Goal: Task Accomplishment & Management: Manage account settings

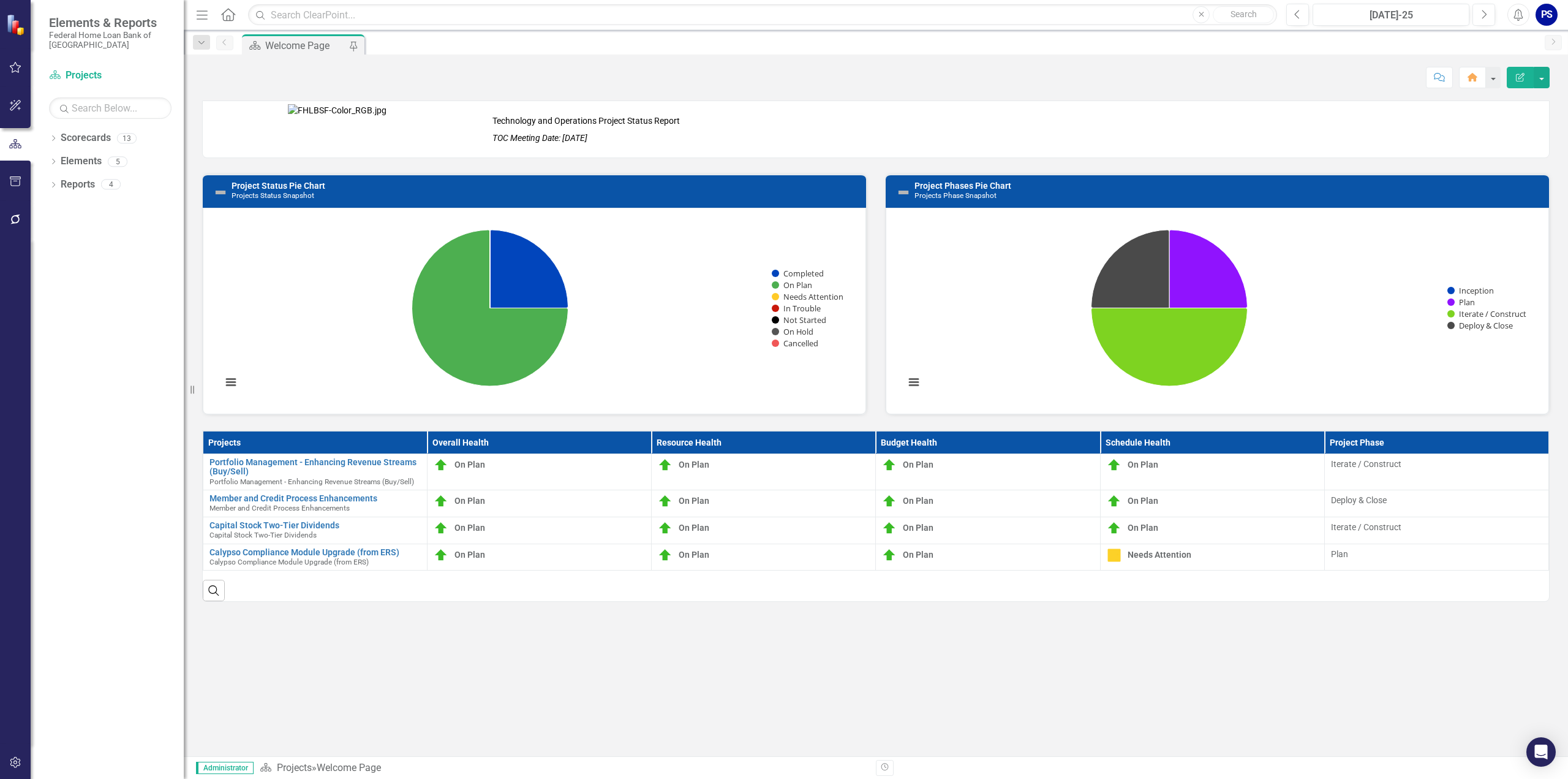
click at [587, 137] on em "TOC Meeting Date: [DATE]" at bounding box center [540, 138] width 95 height 10
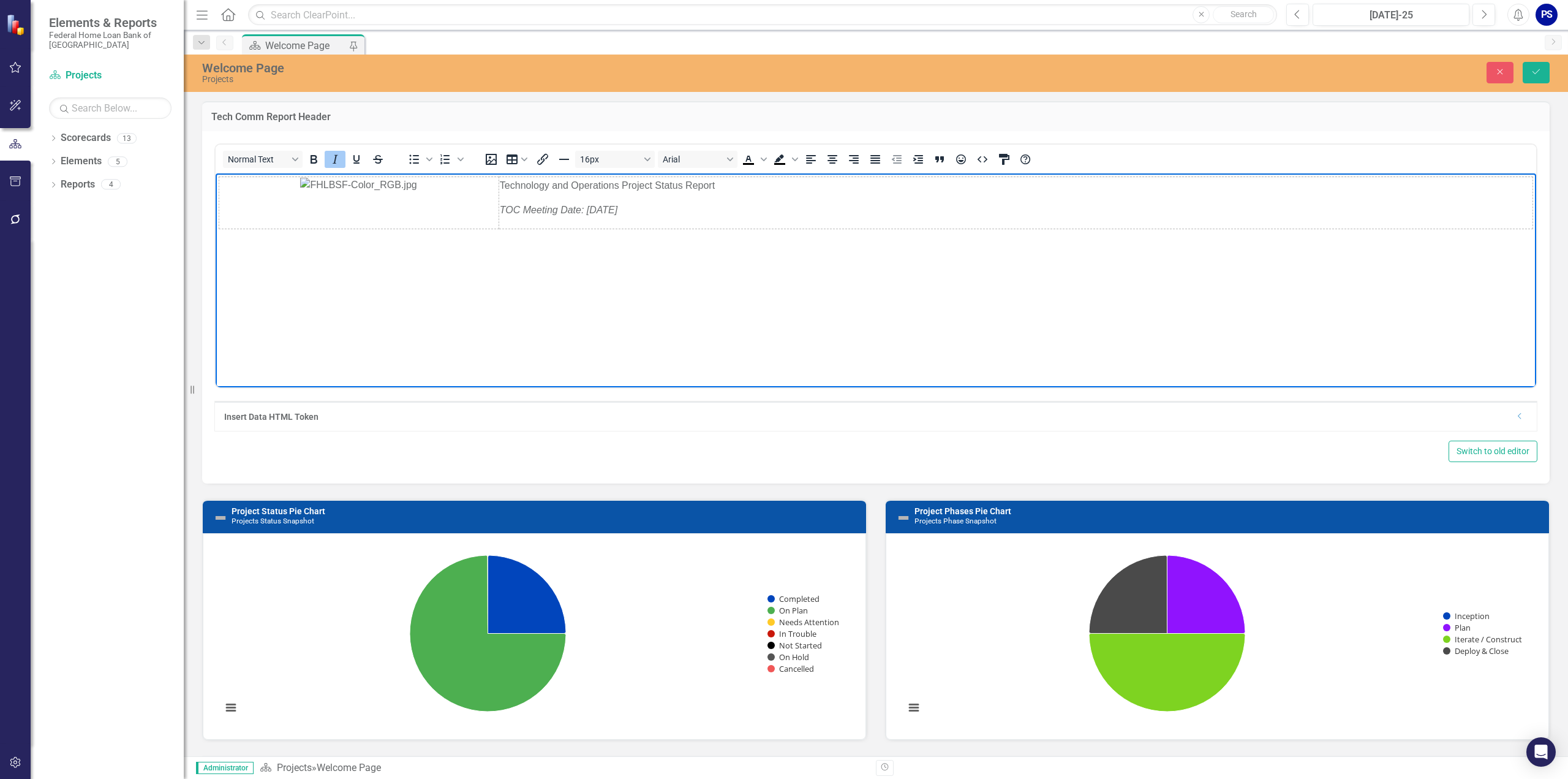
click at [600, 209] on em "TOC Meeting Date: [DATE]" at bounding box center [558, 209] width 117 height 10
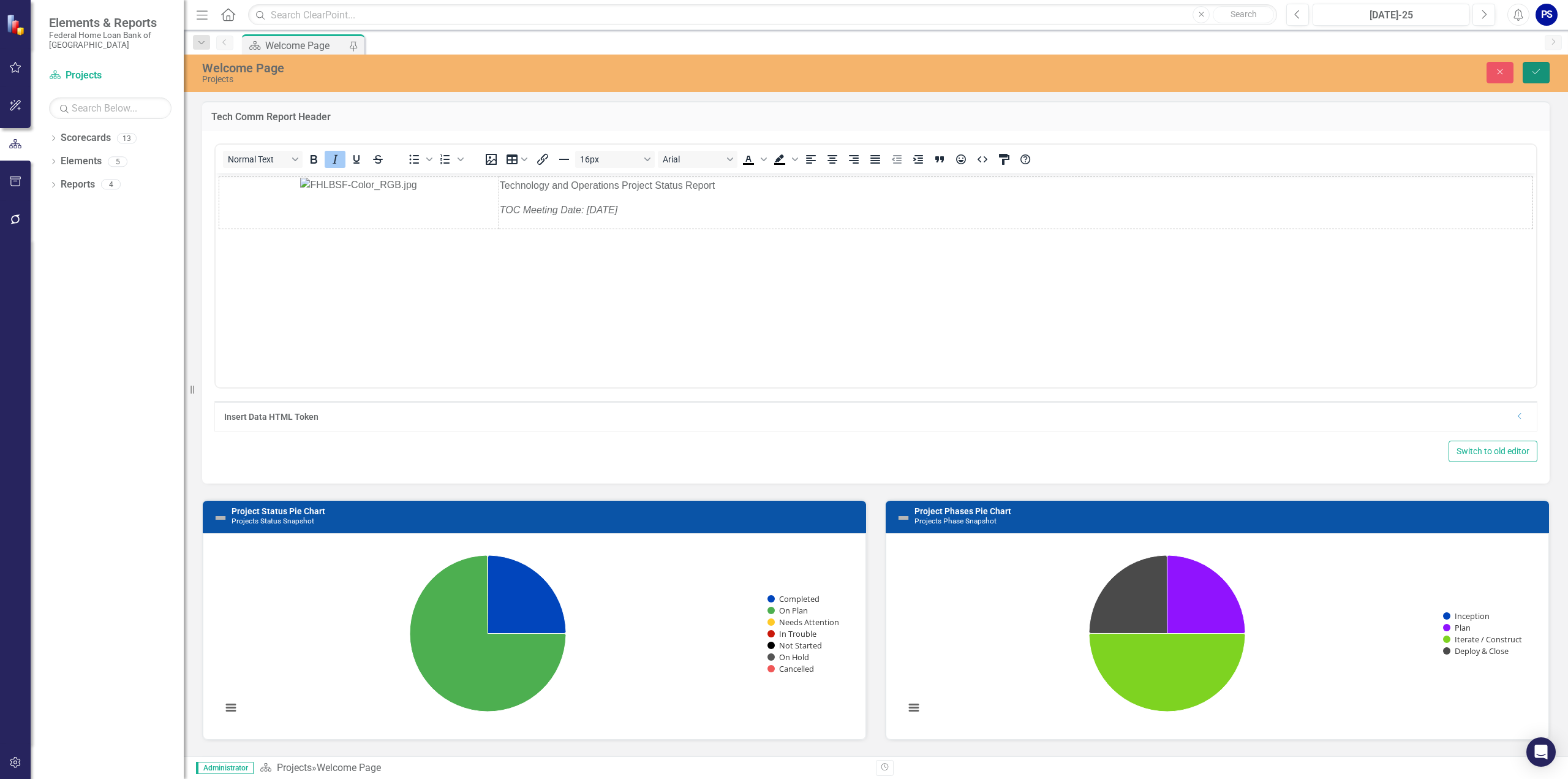
click at [1538, 70] on icon "Save" at bounding box center [1535, 72] width 11 height 9
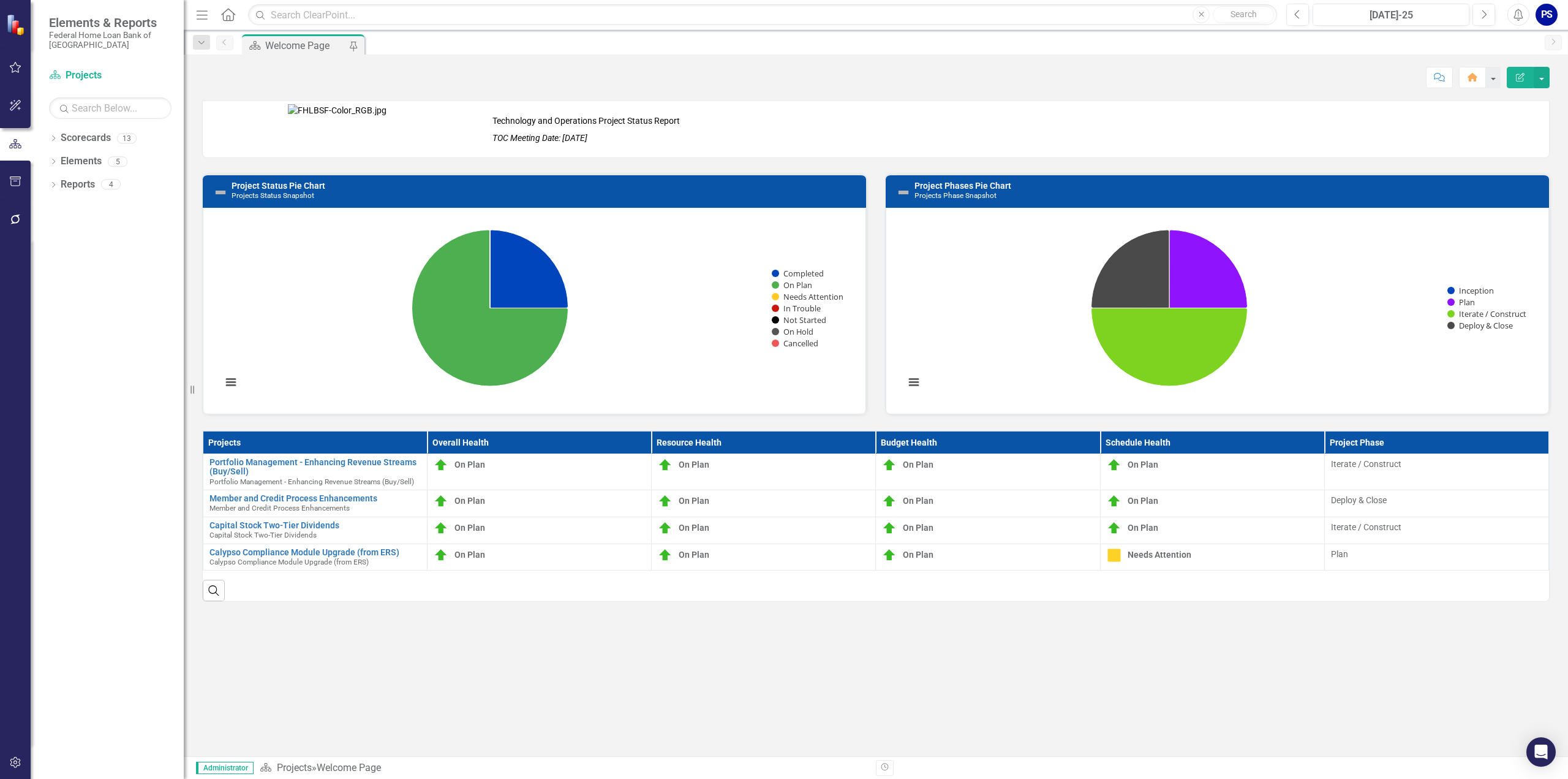
click at [1547, 14] on div "PS" at bounding box center [1546, 15] width 22 height 22
click at [1514, 153] on link "icon.portal Success Portal" at bounding box center [1507, 152] width 96 height 23
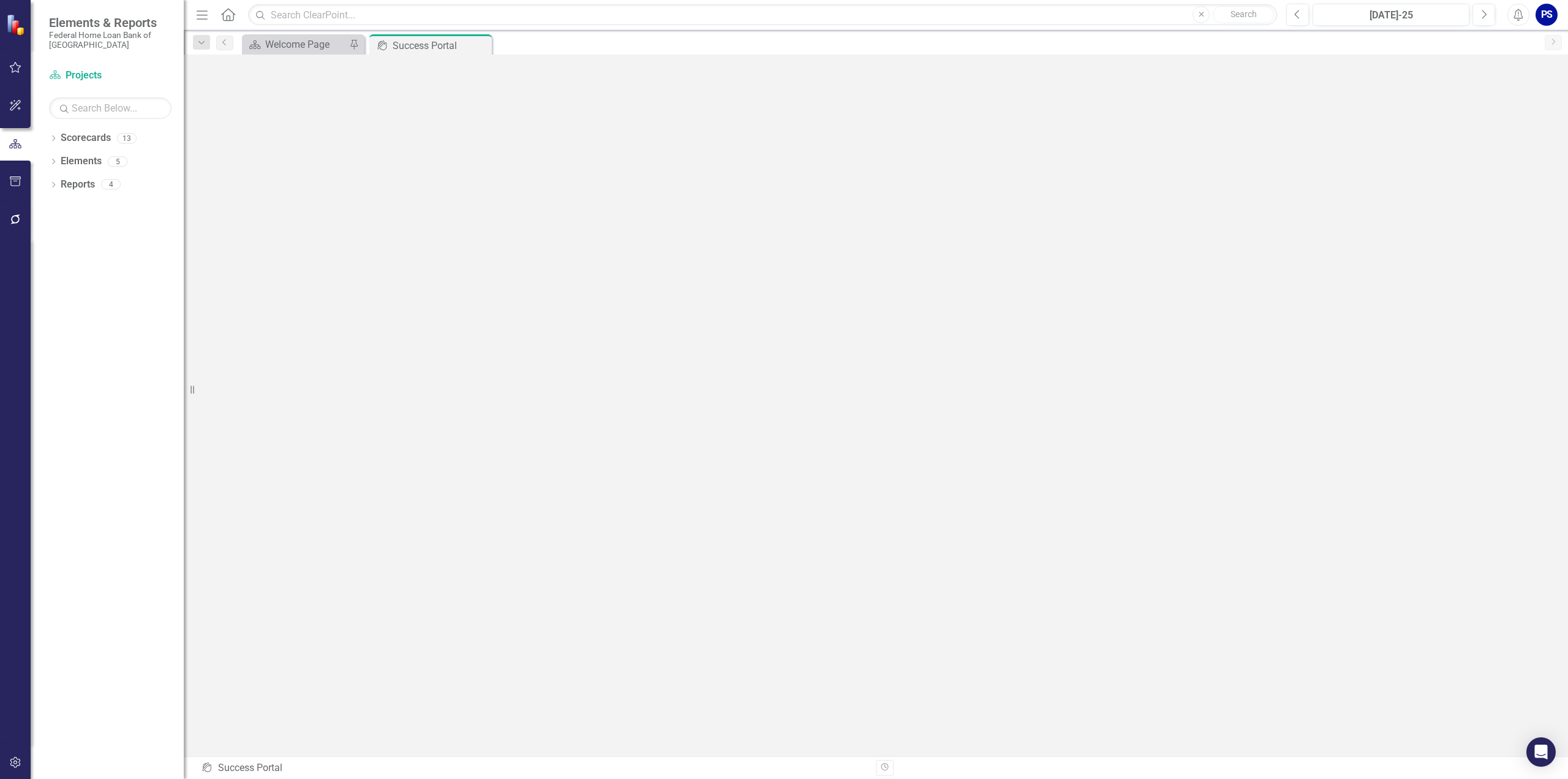
scroll to position [4, 0]
click at [272, 44] on div "Welcome Page" at bounding box center [305, 44] width 80 height 15
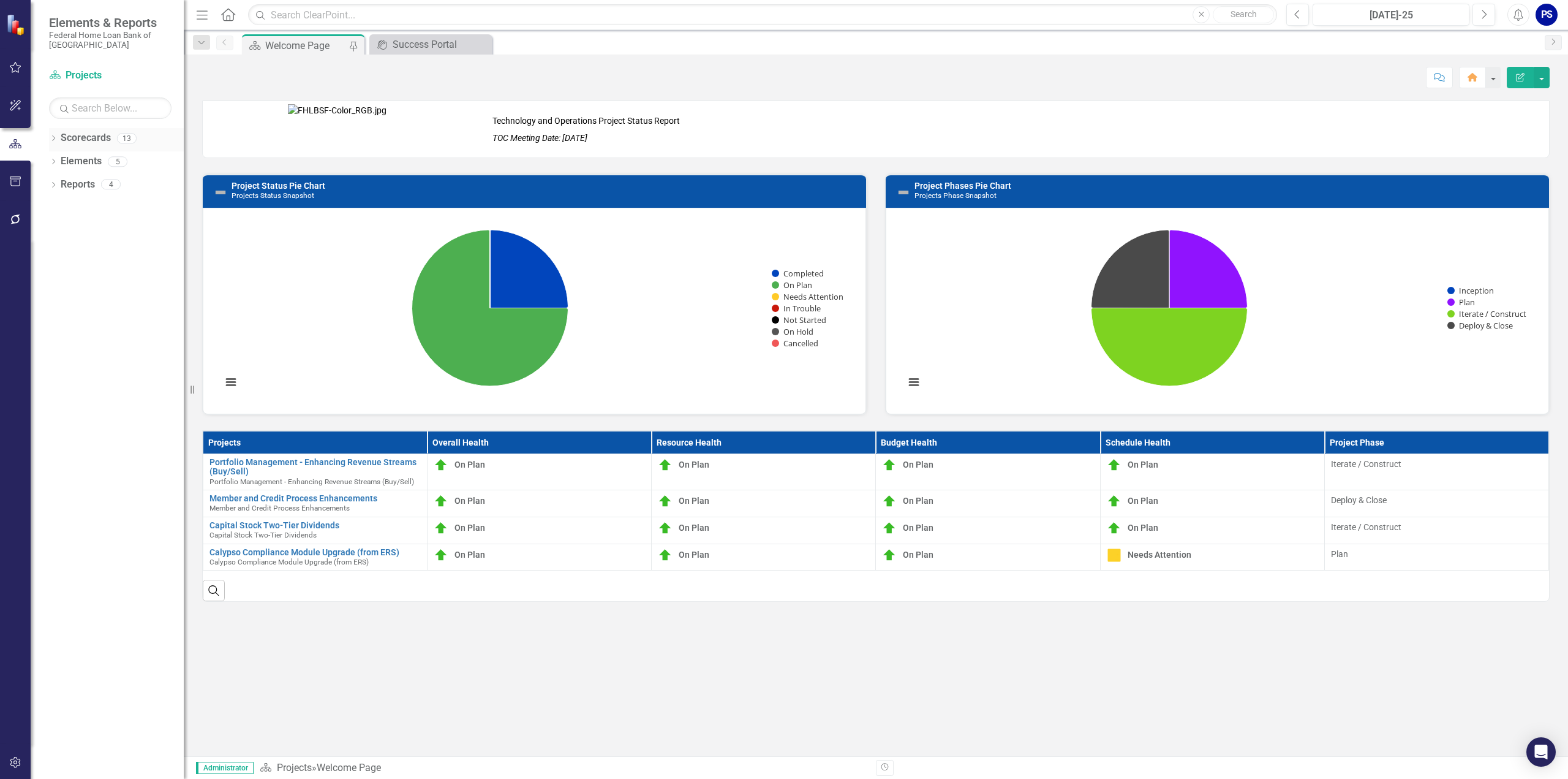
click at [56, 137] on icon "Dropdown" at bounding box center [53, 139] width 9 height 7
click at [62, 204] on icon "Dropdown" at bounding box center [60, 207] width 9 height 7
